Goal: Task Accomplishment & Management: Complete application form

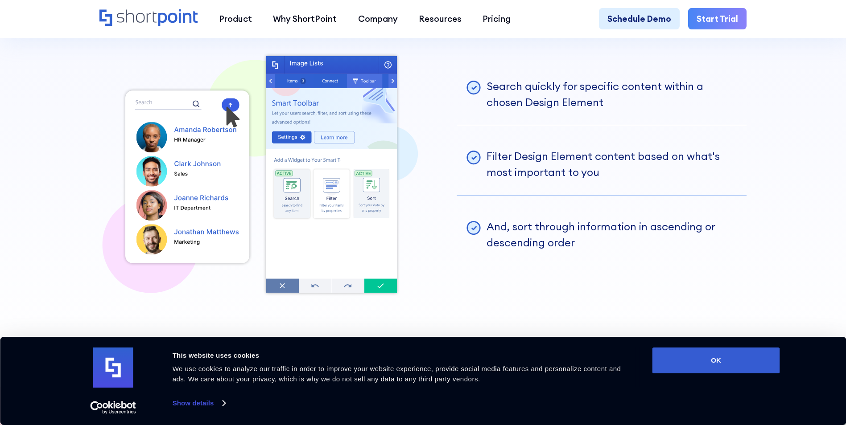
scroll to position [2319, 0]
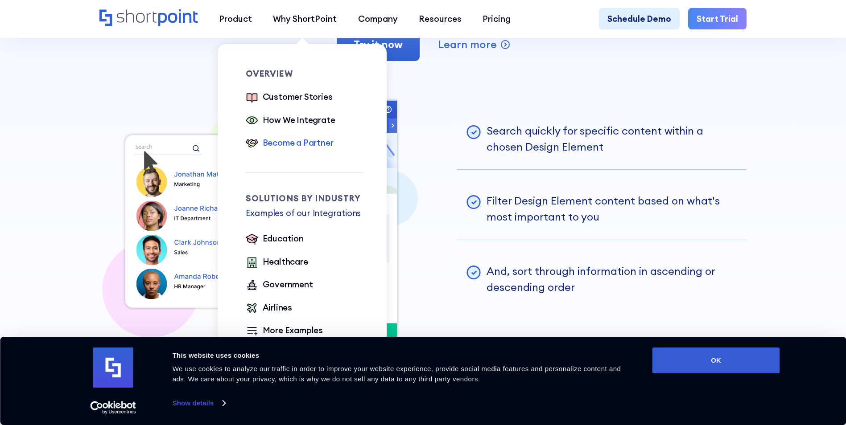
click at [309, 144] on div "Become a Partner" at bounding box center [298, 142] width 71 height 12
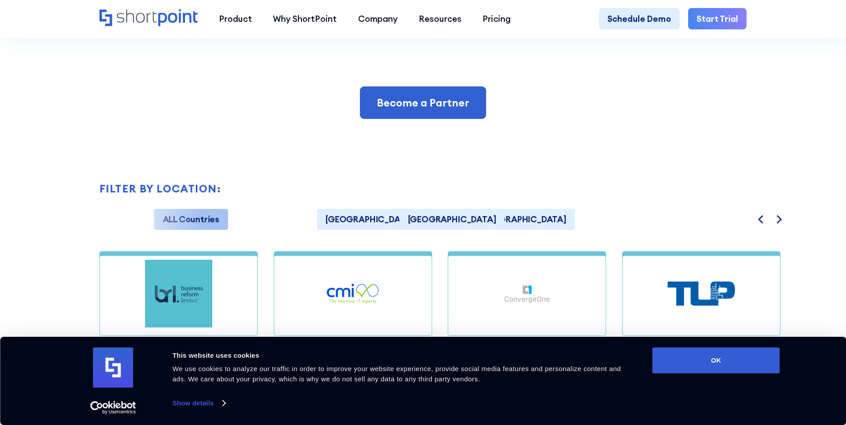
scroll to position [847, 0]
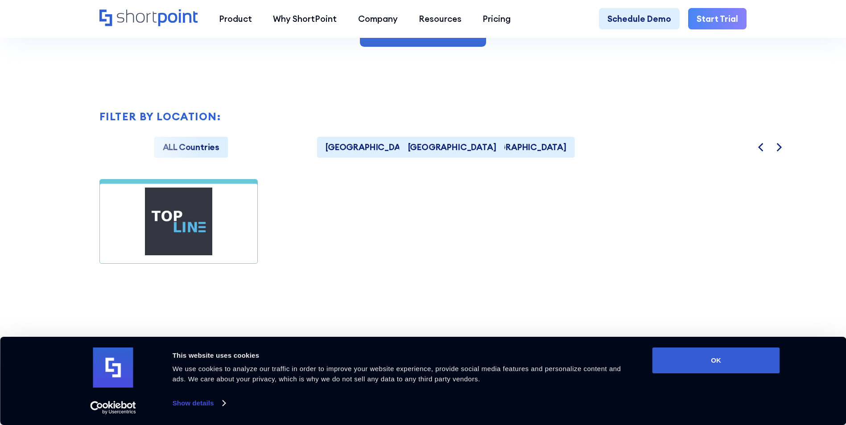
scroll to position [803, 0]
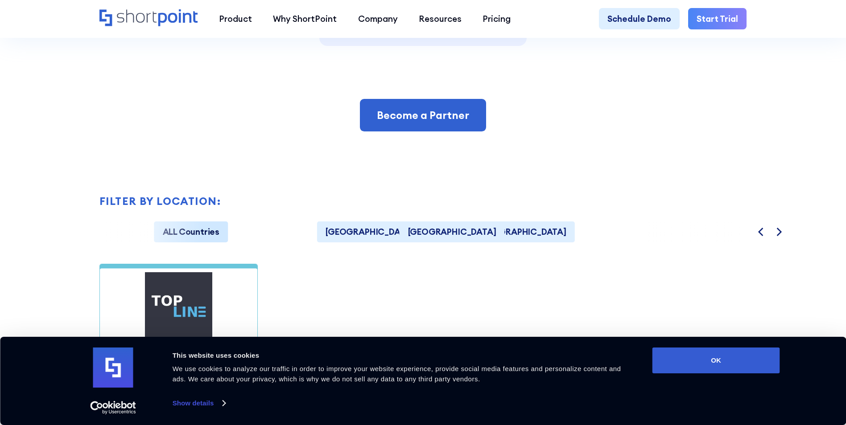
click at [208, 242] on link "ALL Countries" at bounding box center [191, 232] width 74 height 21
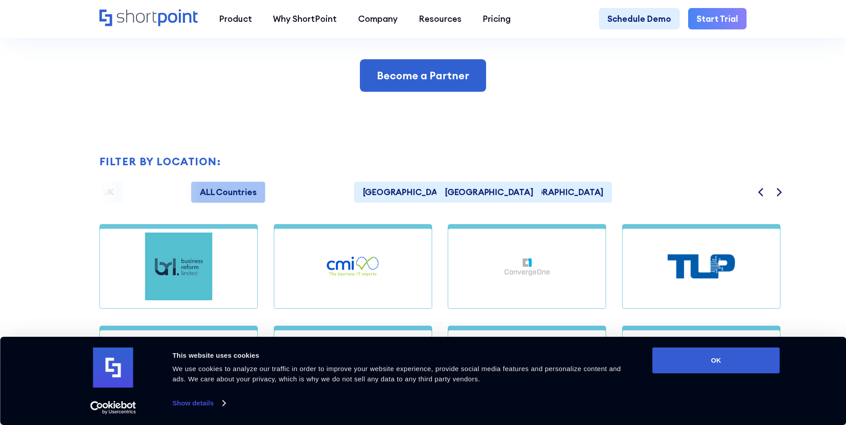
scroll to position [847, 0]
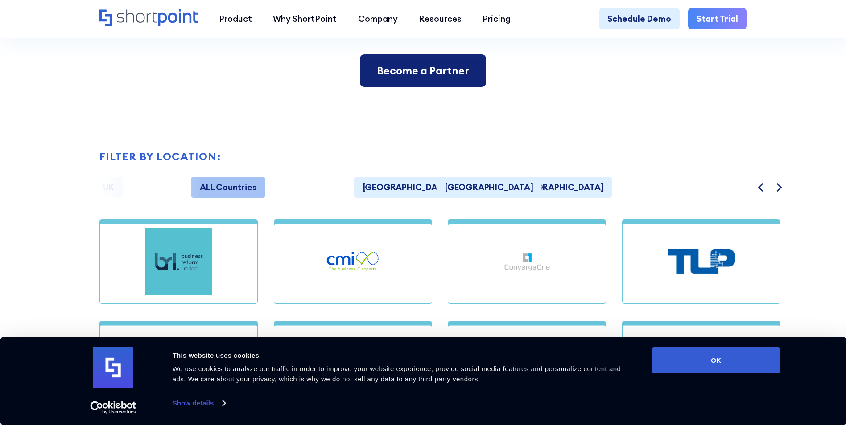
click at [420, 87] on link "Become a Partner" at bounding box center [423, 70] width 126 height 33
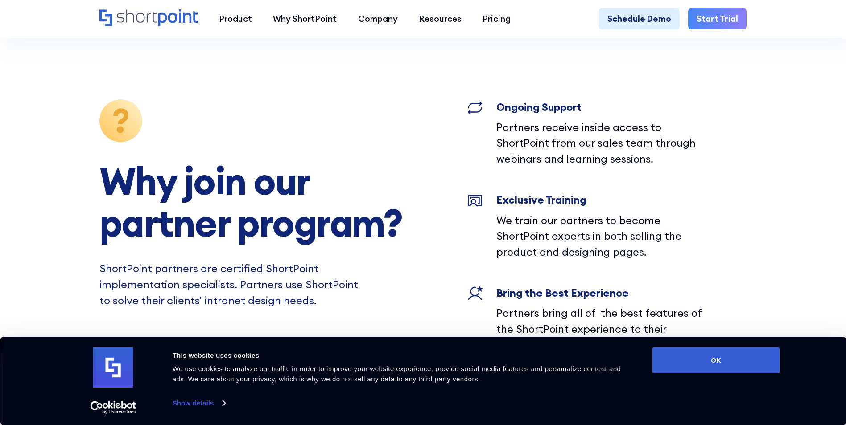
scroll to position [1989, 0]
